Goal: Information Seeking & Learning: Learn about a topic

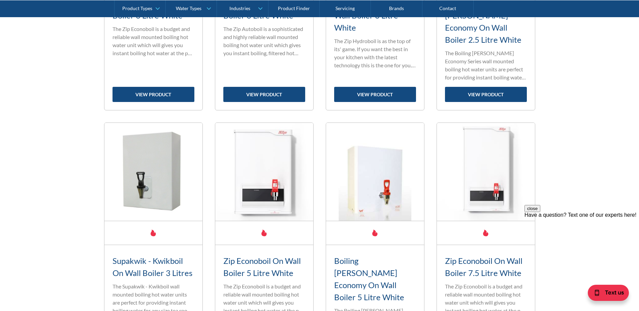
scroll to position [487, 0]
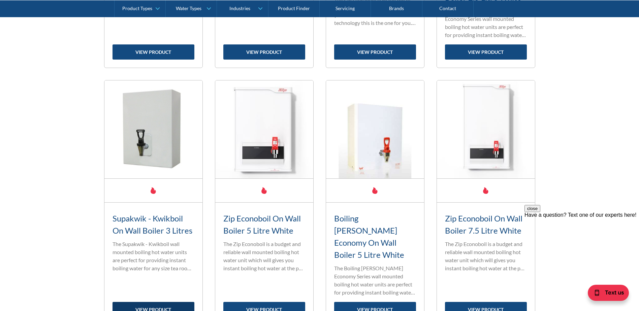
click at [156, 302] on link "view product" at bounding box center [153, 309] width 82 height 15
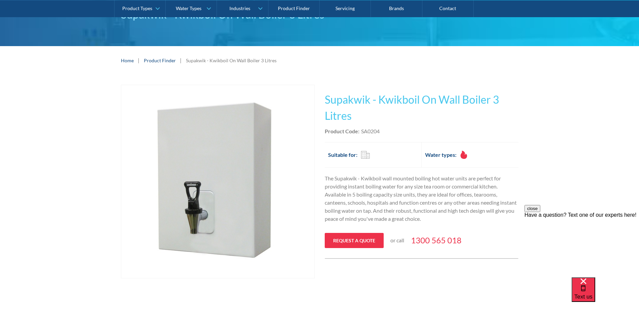
scroll to position [54, 0]
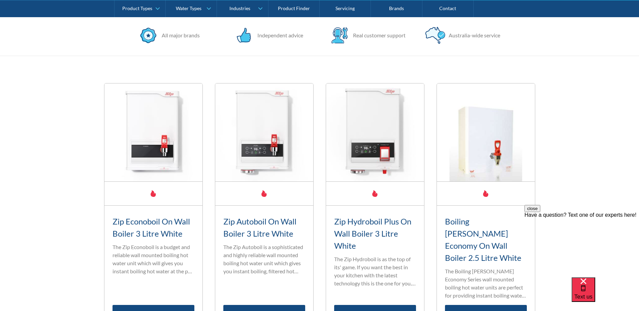
scroll to position [281, 0]
